Goal: Check status: Check status

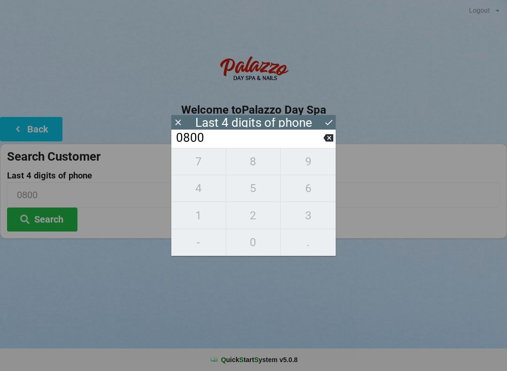
click at [326, 142] on icon at bounding box center [328, 138] width 10 height 8
click at [323, 144] on input "080_" at bounding box center [249, 137] width 148 height 15
click at [325, 142] on icon at bounding box center [328, 138] width 10 height 8
click at [326, 142] on icon at bounding box center [328, 138] width 10 height 8
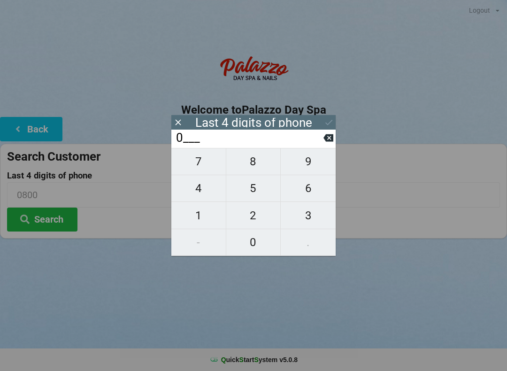
type input "____"
click at [330, 142] on icon at bounding box center [328, 138] width 10 height 8
click at [195, 216] on span "1" at bounding box center [198, 215] width 54 height 20
type input "1___"
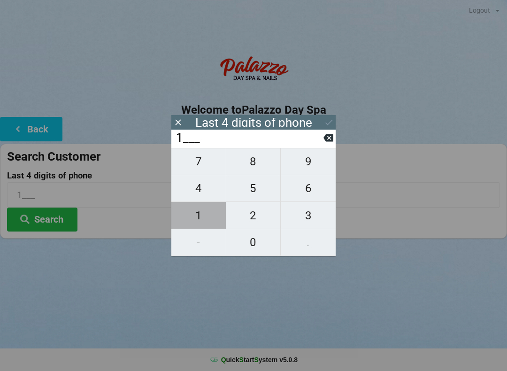
click at [199, 213] on span "1" at bounding box center [198, 215] width 54 height 20
type input "11__"
click at [197, 188] on span "4" at bounding box center [198, 188] width 54 height 20
type input "114_"
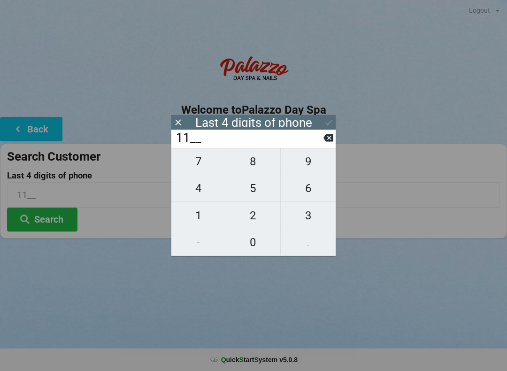
type input "114_"
click at [250, 217] on span "2" at bounding box center [253, 215] width 54 height 20
type input "1142"
click at [304, 129] on div "Last 4 digits of phone" at bounding box center [253, 122] width 164 height 15
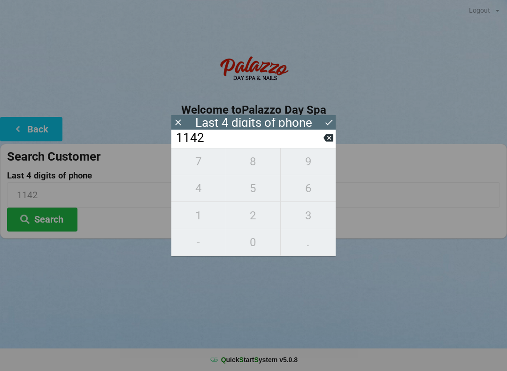
click at [296, 141] on input "1142" at bounding box center [249, 137] width 148 height 15
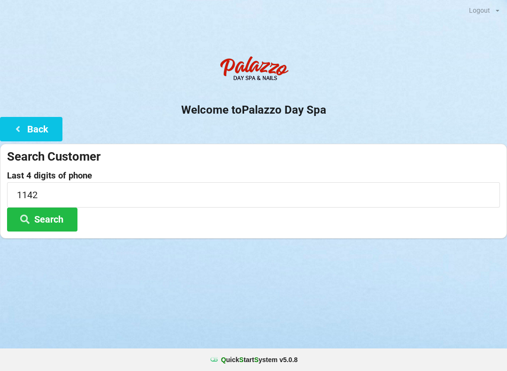
click at [58, 214] on button "Search" at bounding box center [42, 219] width 70 height 24
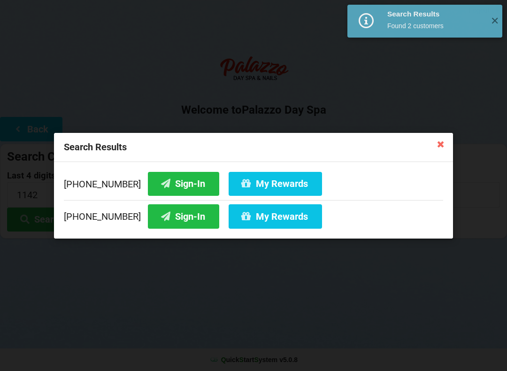
click at [176, 181] on button "Sign-In" at bounding box center [183, 183] width 71 height 24
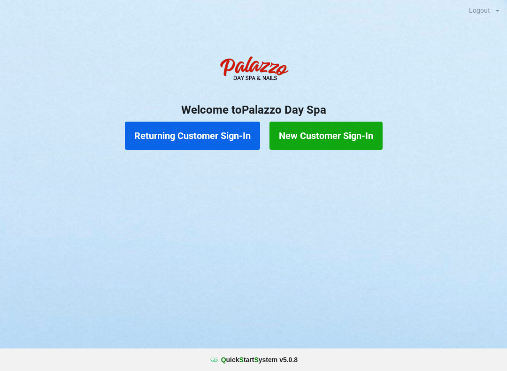
click at [212, 143] on button "Returning Customer Sign-In" at bounding box center [192, 135] width 135 height 28
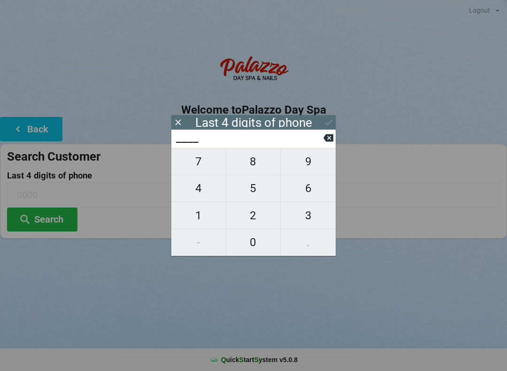
click at [197, 169] on span "7" at bounding box center [198, 162] width 54 height 20
type input "7___"
click at [314, 198] on span "6" at bounding box center [308, 188] width 55 height 20
type input "76__"
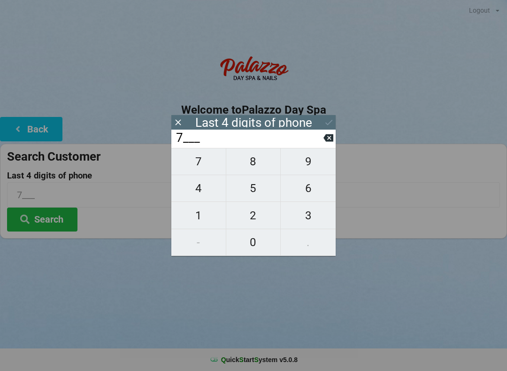
type input "76__"
click at [250, 167] on span "8" at bounding box center [253, 162] width 54 height 20
type input "768_"
click at [246, 166] on span "8" at bounding box center [253, 162] width 54 height 20
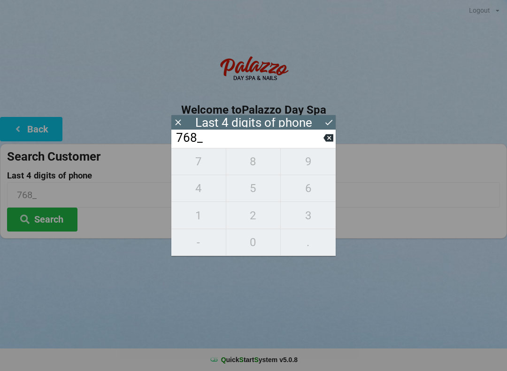
type input "7688"
click at [117, 316] on div "Logout Logout Sign-In Welcome to Palazzo Day Spa Back Search Customer Last 4 di…" at bounding box center [253, 185] width 507 height 371
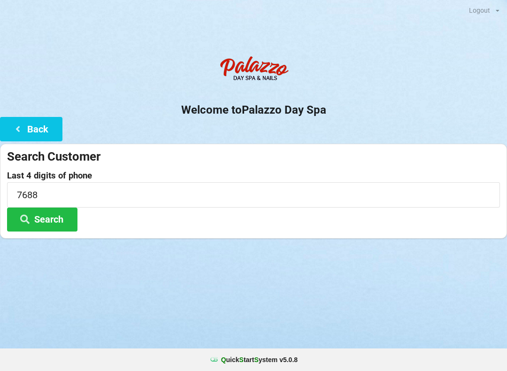
click at [62, 224] on button "Search" at bounding box center [42, 219] width 70 height 24
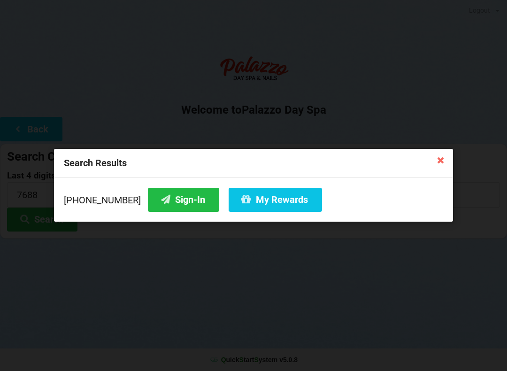
click at [170, 197] on button "Sign-In" at bounding box center [183, 200] width 71 height 24
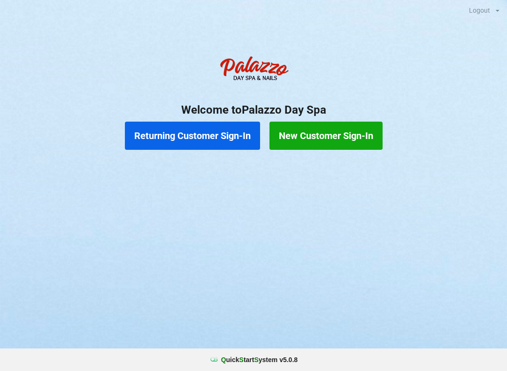
click at [218, 130] on button "Returning Customer Sign-In" at bounding box center [192, 135] width 135 height 28
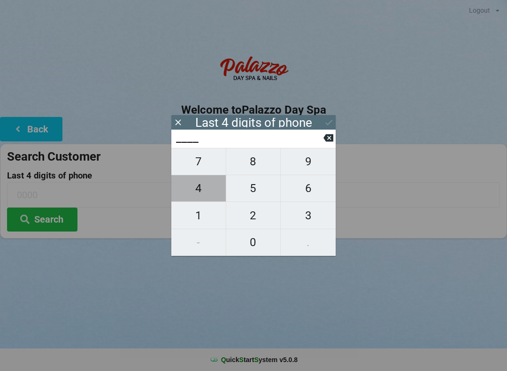
click at [201, 194] on span "4" at bounding box center [198, 188] width 54 height 20
type input "4___"
click at [198, 193] on span "4" at bounding box center [198, 188] width 54 height 20
type input "44__"
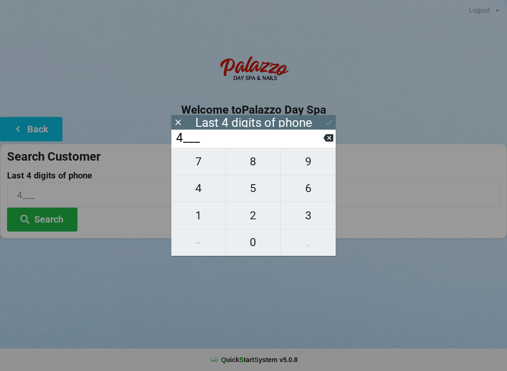
type input "44__"
click at [250, 168] on span "8" at bounding box center [253, 162] width 54 height 20
type input "448_"
click at [257, 196] on span "5" at bounding box center [253, 188] width 54 height 20
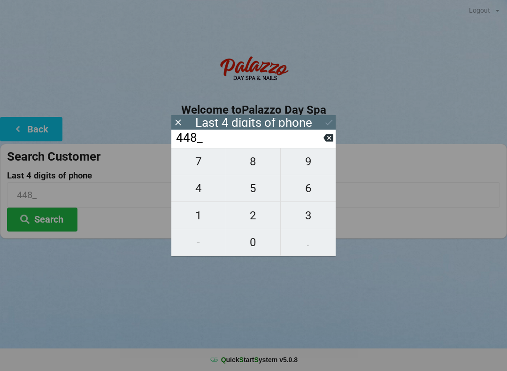
type input "4485"
click at [63, 215] on button "Search" at bounding box center [42, 219] width 70 height 24
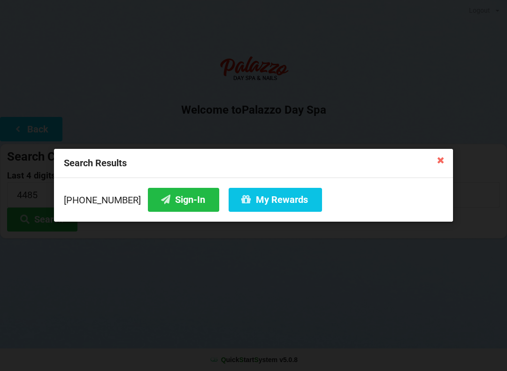
click at [176, 201] on button "Sign-In" at bounding box center [183, 200] width 71 height 24
